Goal: Task Accomplishment & Management: Manage account settings

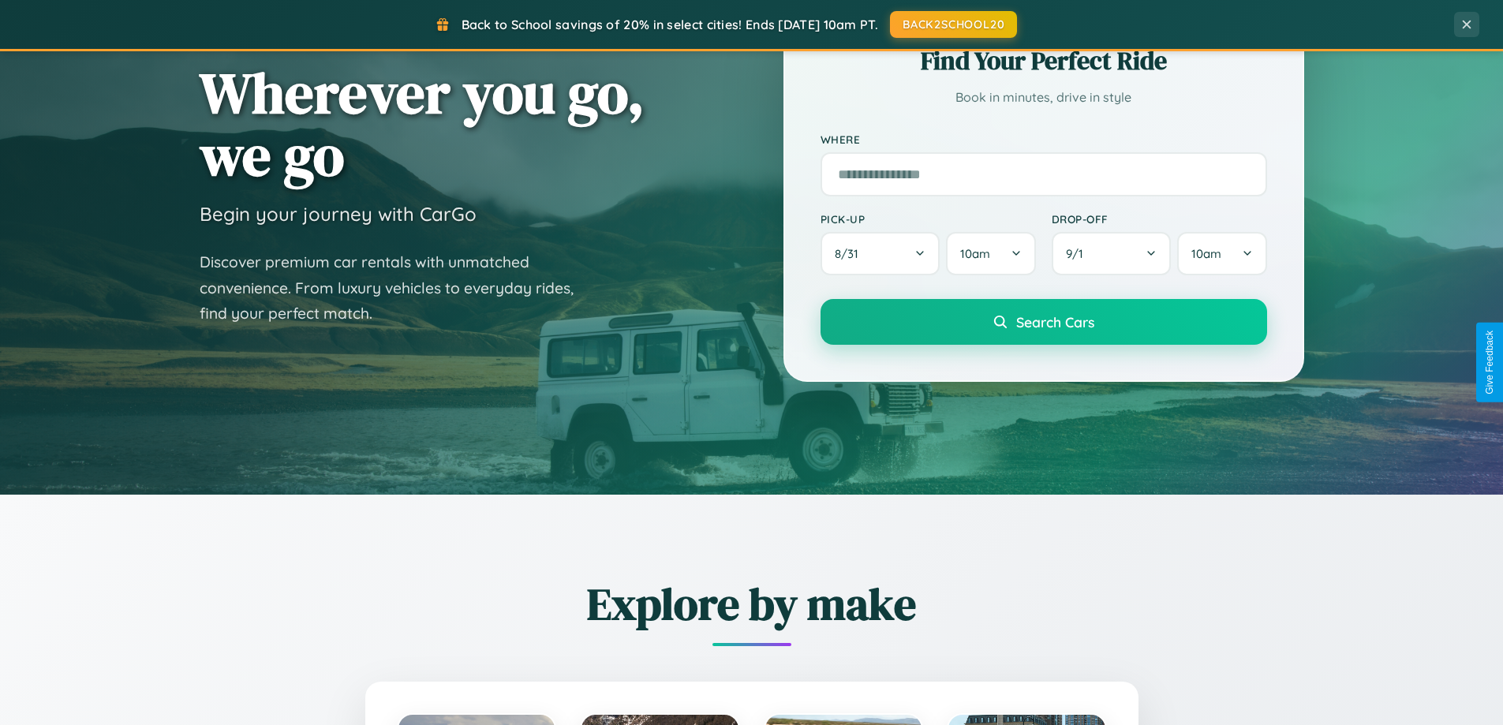
scroll to position [680, 0]
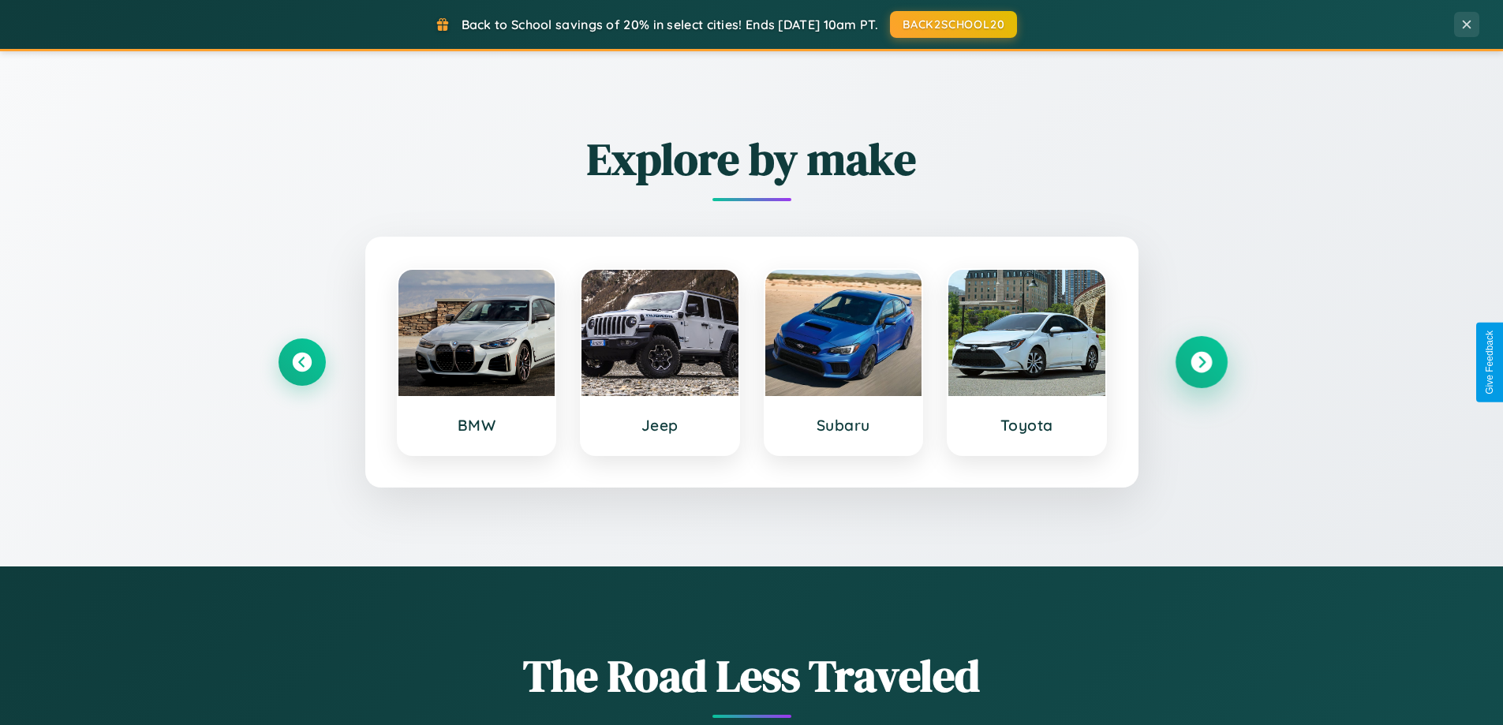
click at [1200, 362] on icon at bounding box center [1200, 362] width 21 height 21
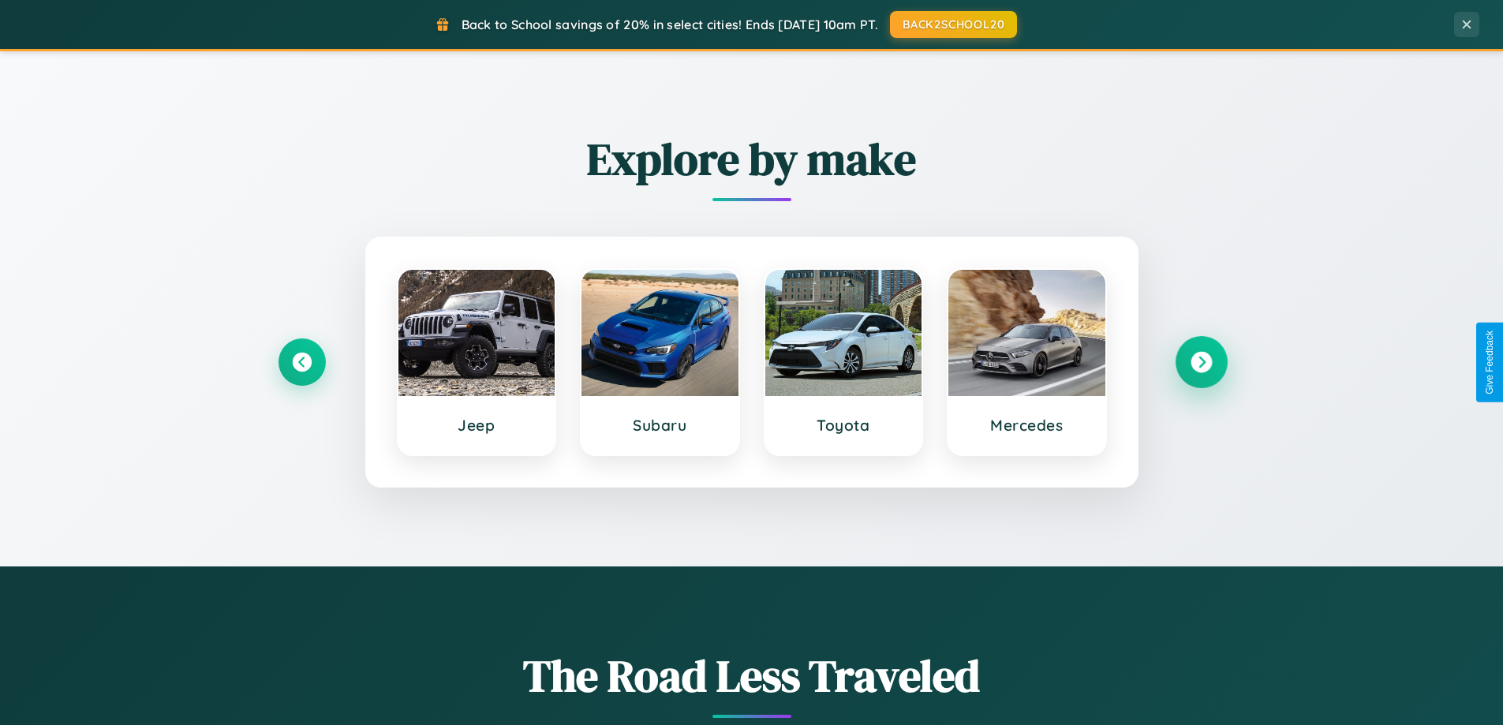
click at [1200, 362] on icon at bounding box center [1200, 362] width 21 height 21
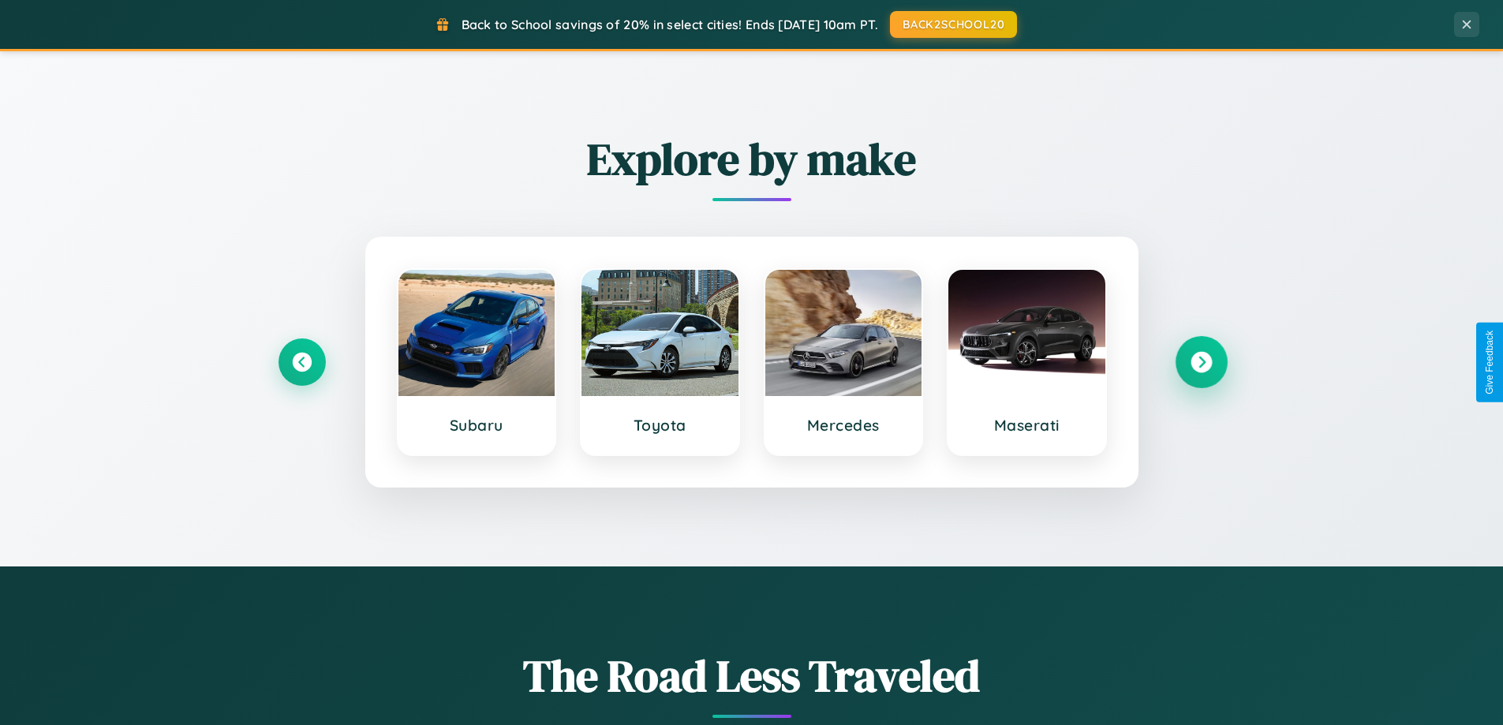
click at [1200, 362] on icon at bounding box center [1200, 362] width 21 height 21
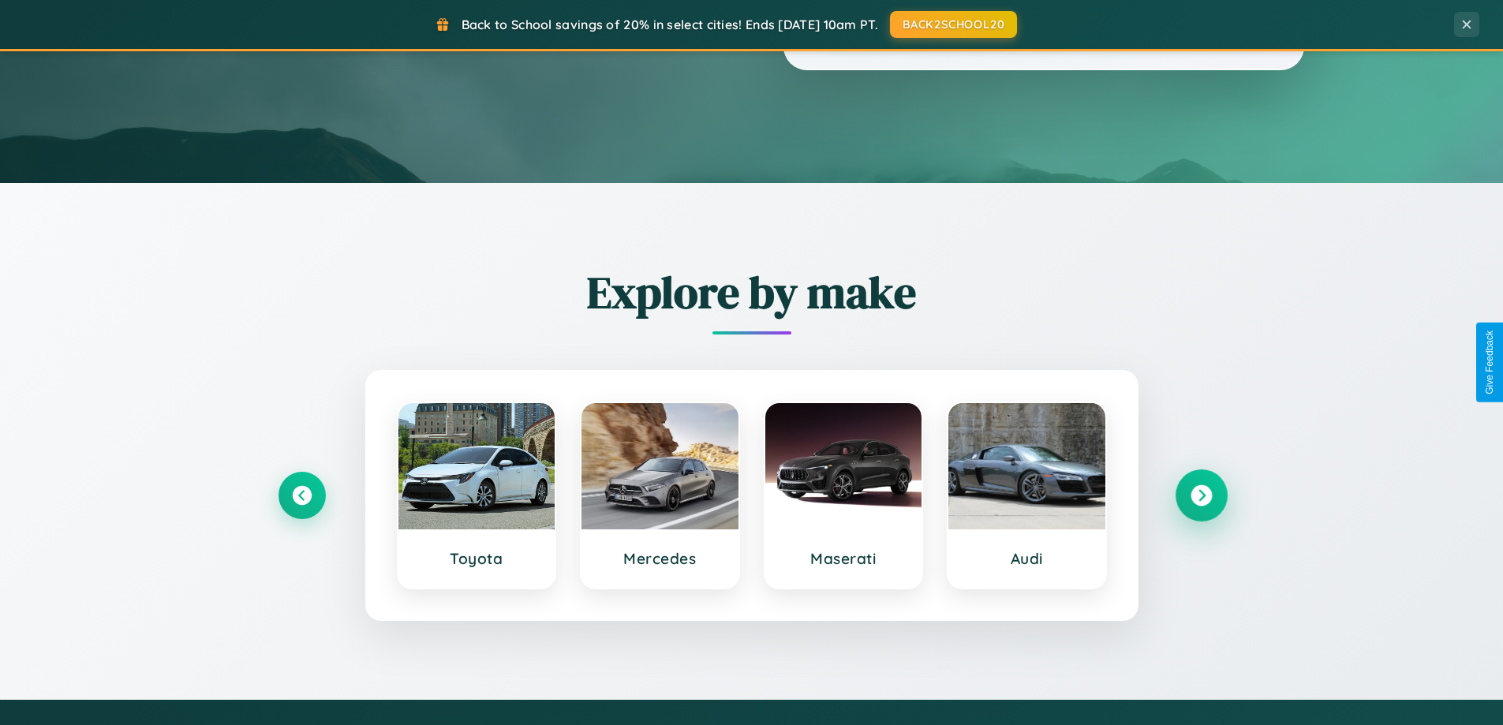
scroll to position [0, 0]
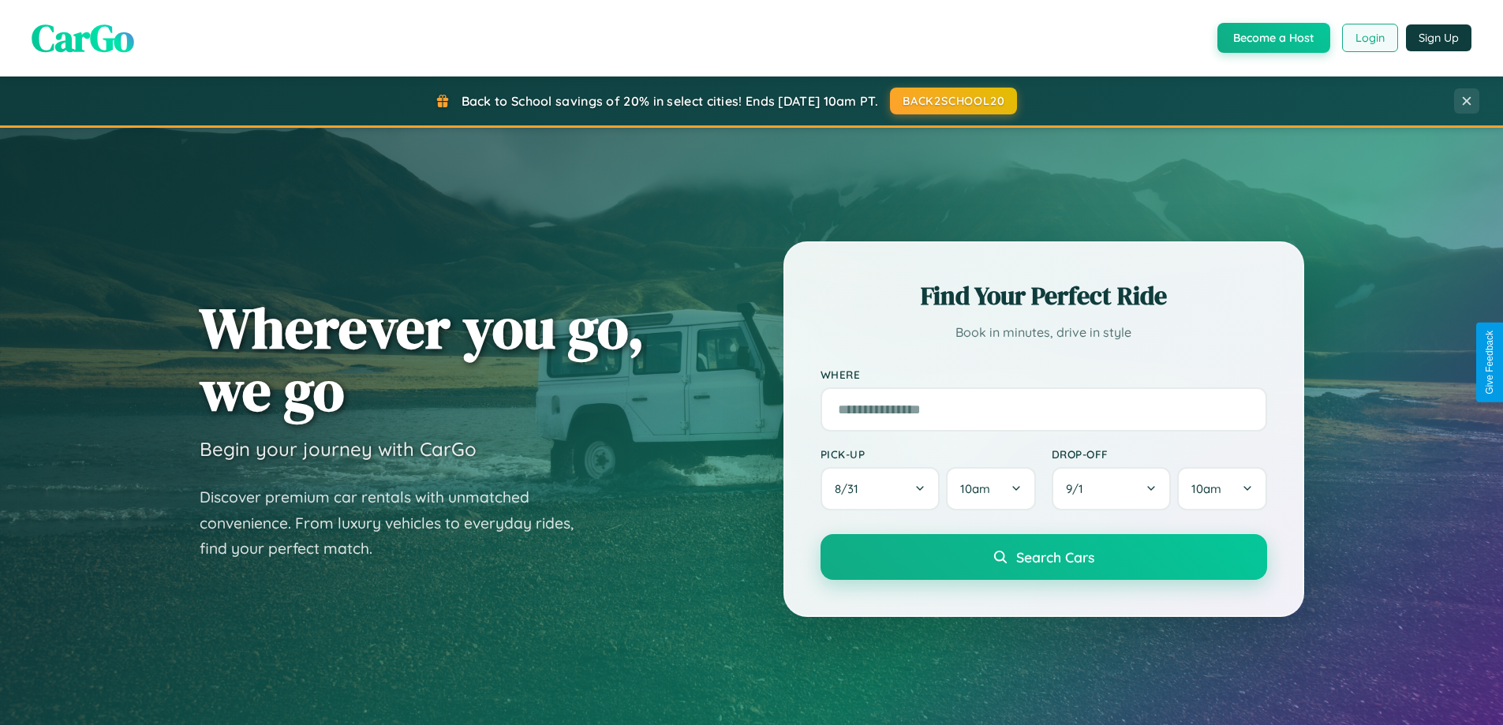
click at [1368, 38] on button "Login" at bounding box center [1370, 38] width 56 height 28
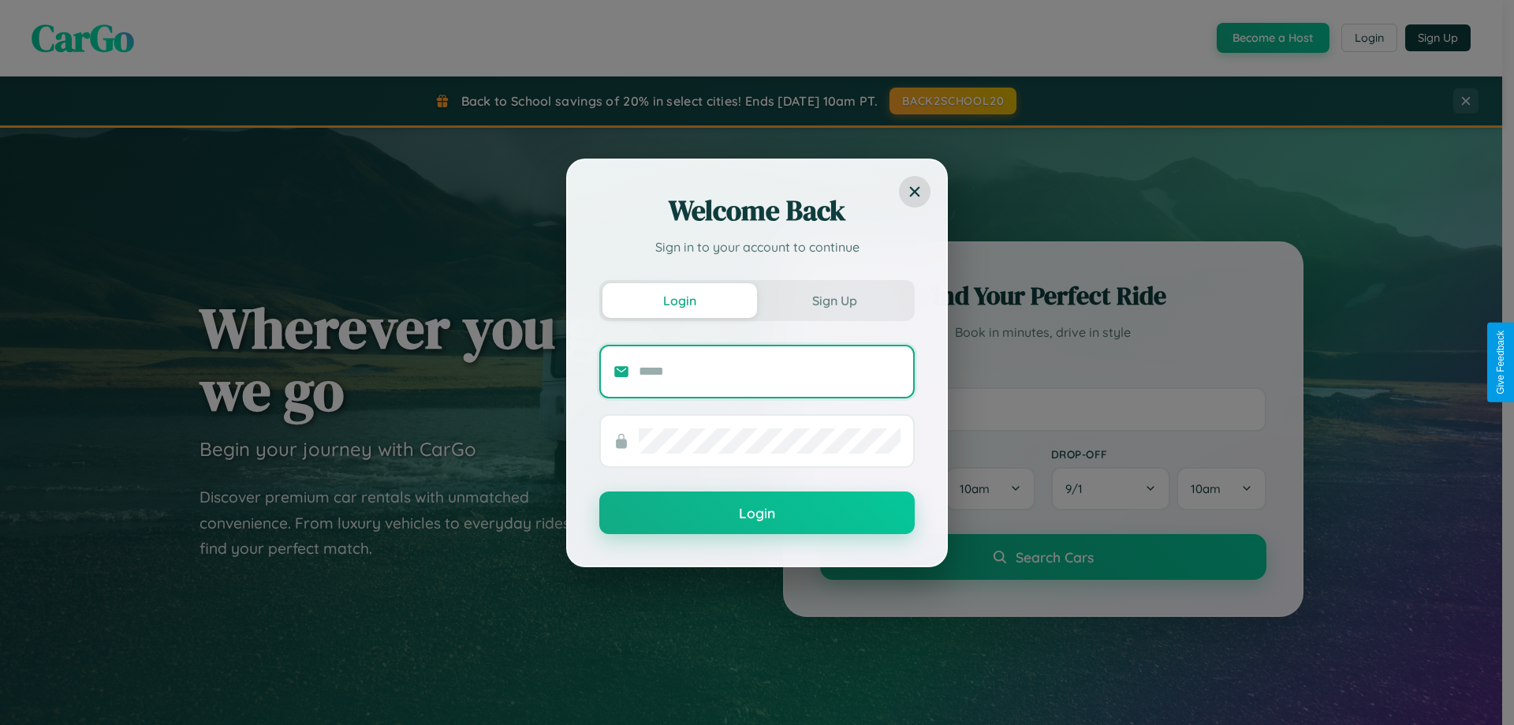
click at [770, 371] on input "text" at bounding box center [770, 371] width 262 height 25
type input "**********"
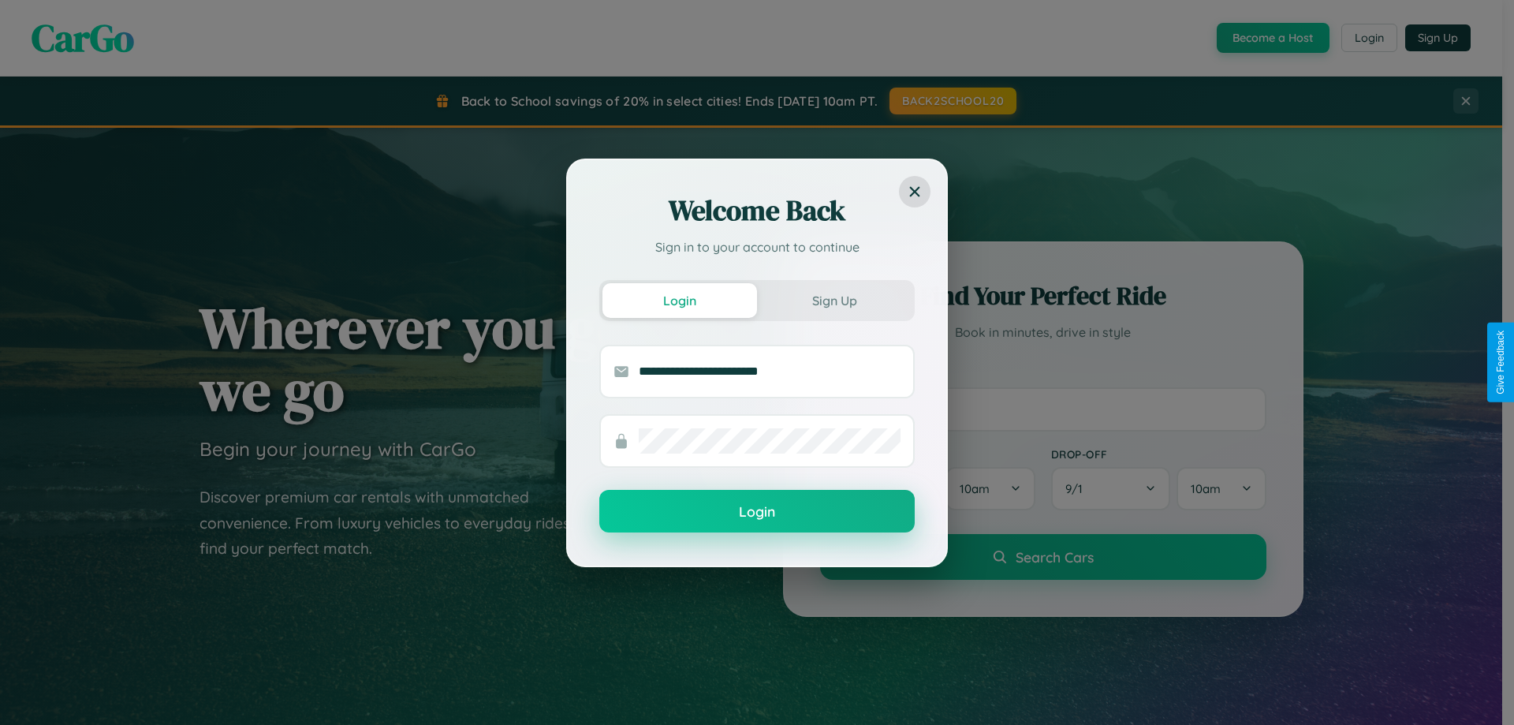
click at [757, 512] on button "Login" at bounding box center [756, 511] width 315 height 43
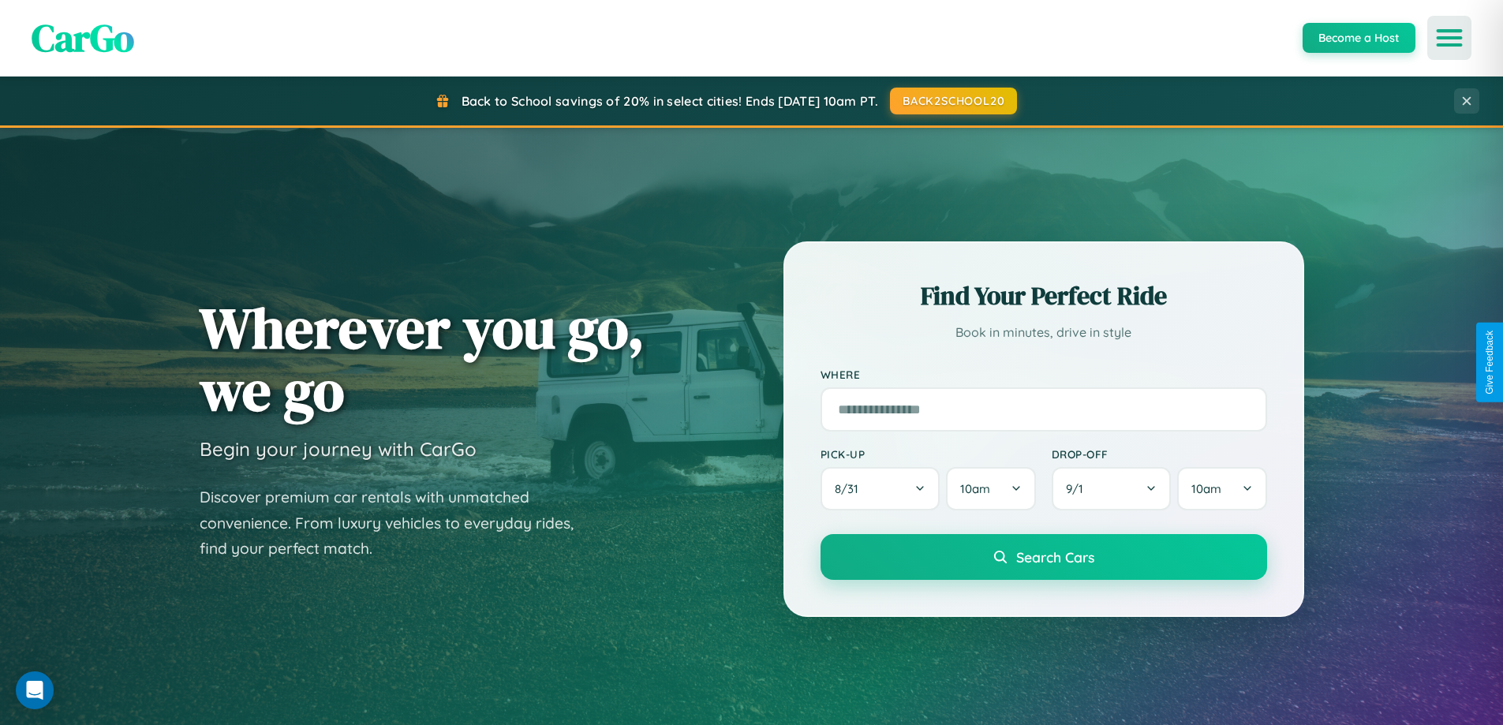
click at [1449, 38] on icon "Open menu" at bounding box center [1449, 38] width 23 height 14
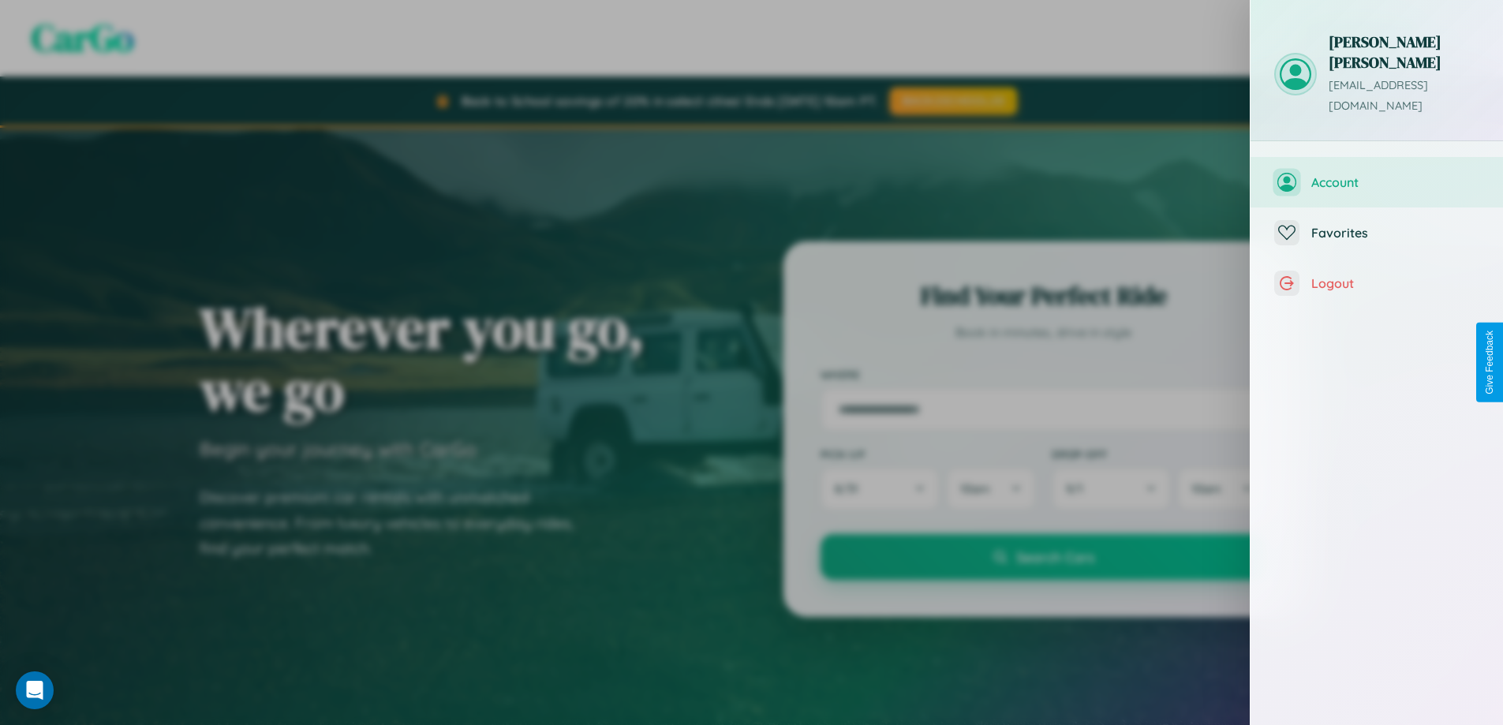
click at [1376, 174] on span "Account" at bounding box center [1395, 182] width 168 height 16
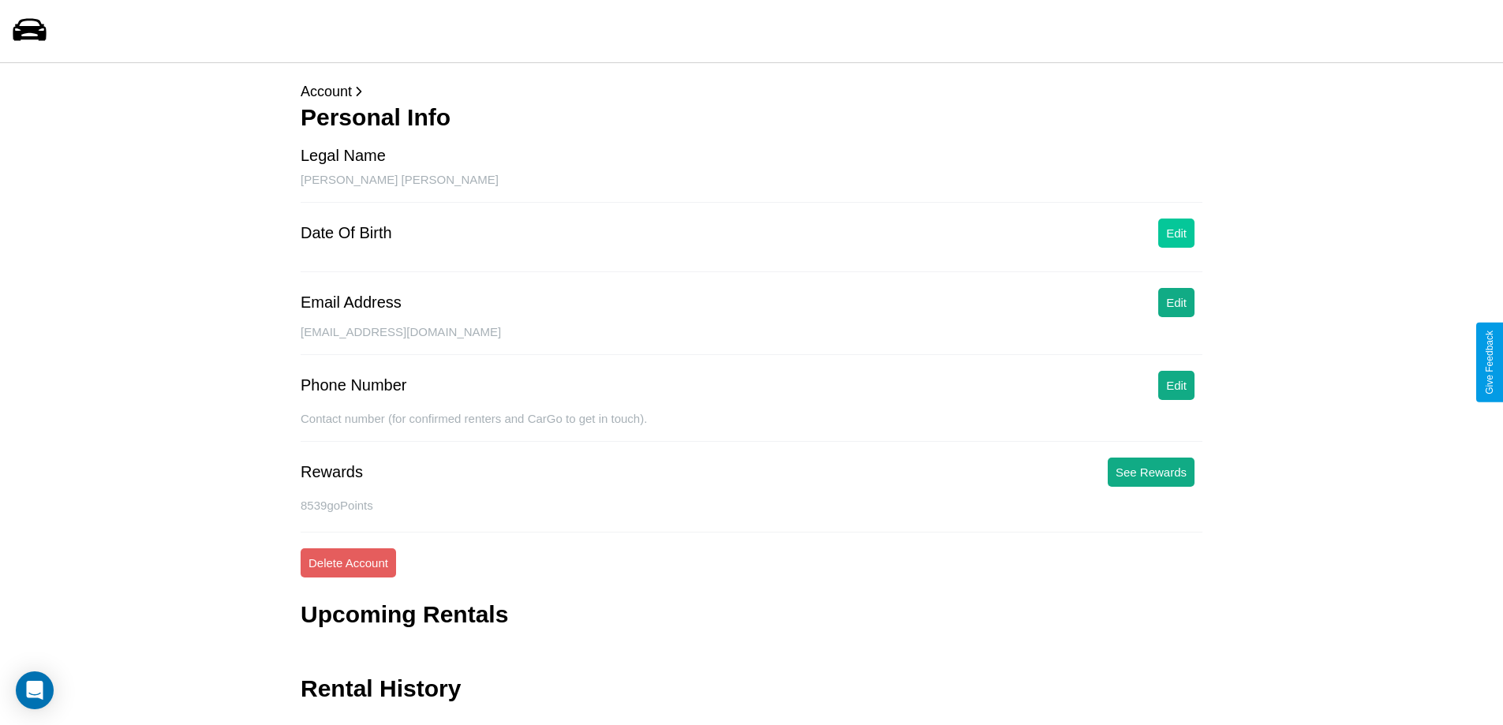
click at [1176, 233] on button "Edit" at bounding box center [1176, 232] width 36 height 29
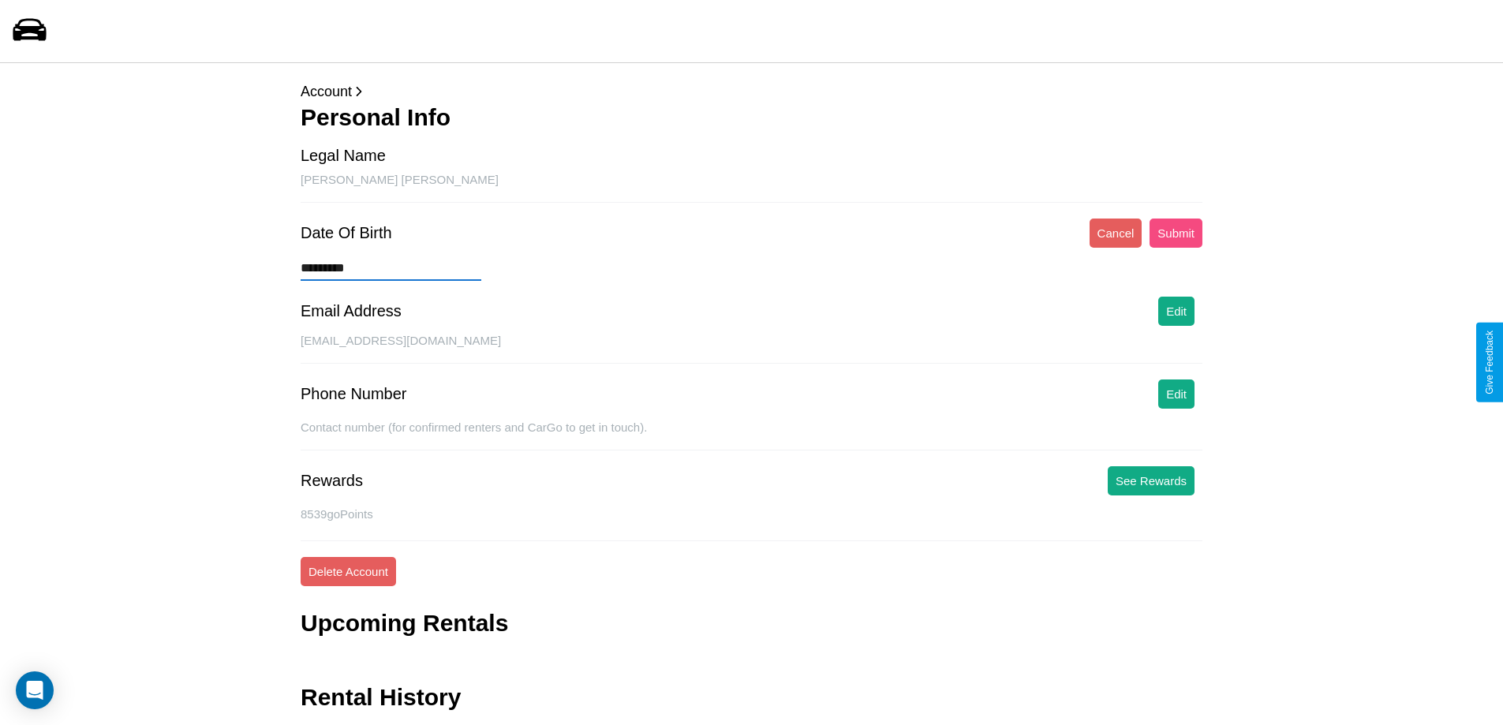
type input "*********"
click at [1175, 233] on button "Submit" at bounding box center [1175, 232] width 53 height 29
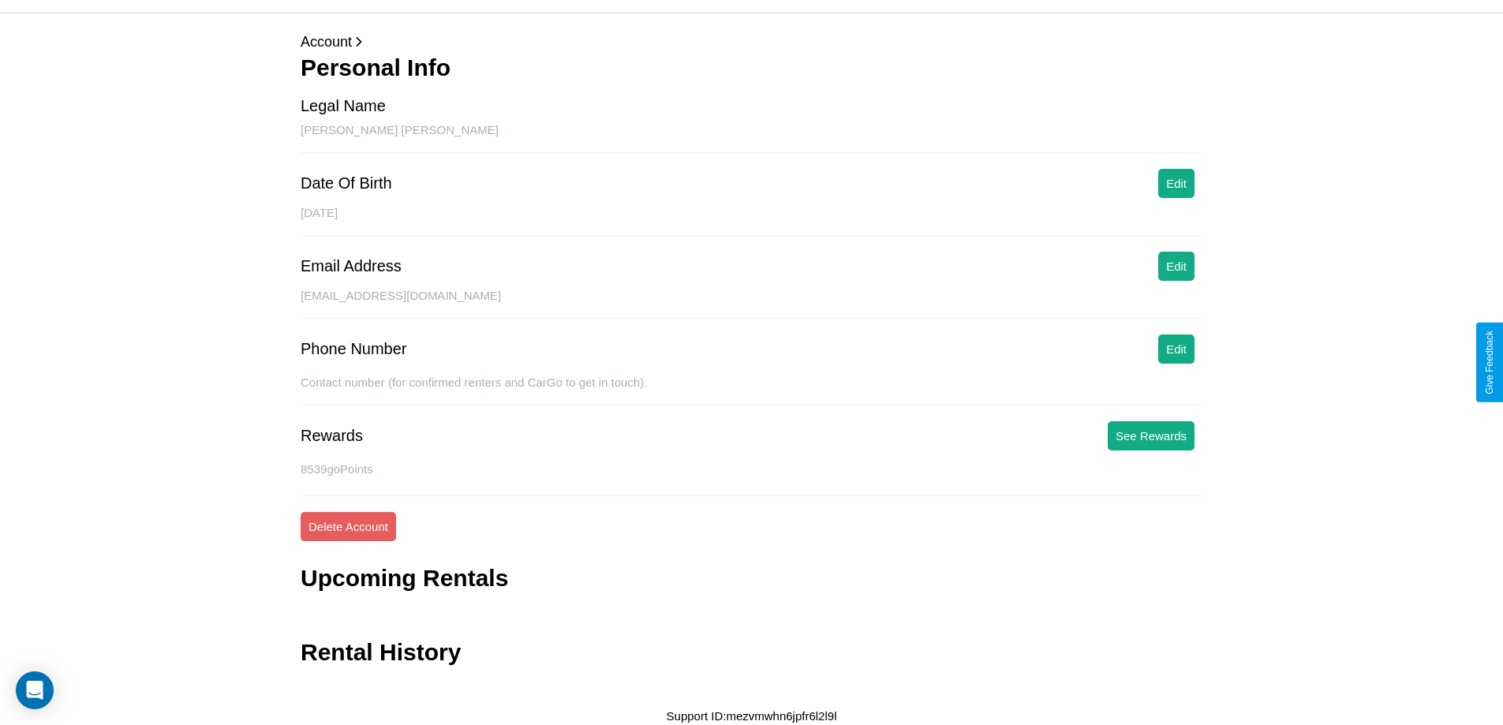
scroll to position [51, 0]
